Goal: Information Seeking & Learning: Learn about a topic

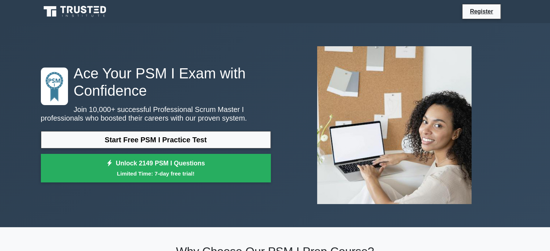
click at [152, 143] on link "Start Free PSM I Practice Test" at bounding box center [156, 139] width 230 height 17
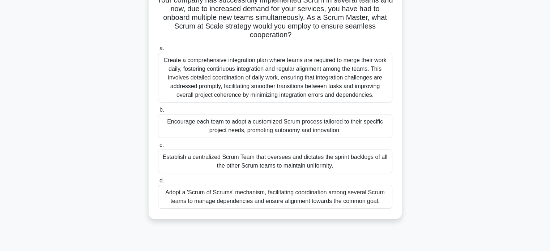
scroll to position [56, 0]
click at [318, 204] on div "Adopt a 'Scrum of Scrums' mechanism, facilitating coordination among several Sc…" at bounding box center [275, 197] width 234 height 24
click at [158, 184] on input "d. Adopt a 'Scrum of Scrums' mechanism, facilitating coordination among several…" at bounding box center [158, 181] width 0 height 5
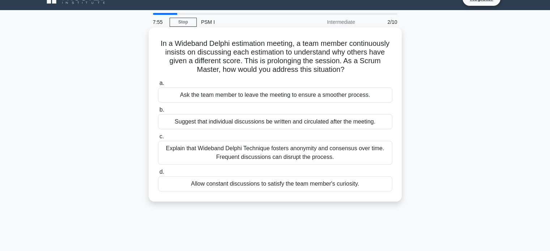
scroll to position [18, 0]
